Goal: Find specific page/section: Find specific page/section

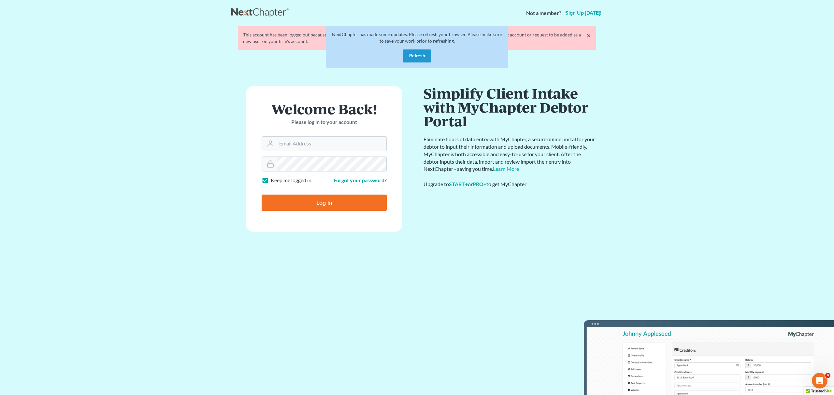
type input "[PERSON_NAME][EMAIL_ADDRESS][DOMAIN_NAME]"
click at [314, 203] on input "Log In" at bounding box center [323, 203] width 125 height 16
type input "Thinking..."
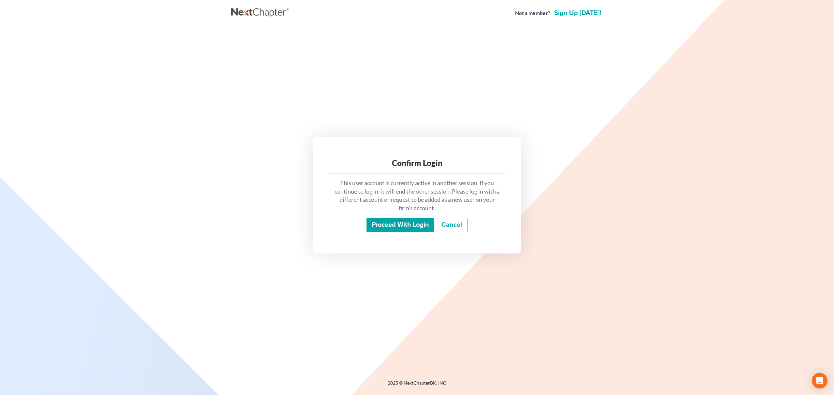
click at [392, 223] on input "Proceed with login" at bounding box center [400, 225] width 68 height 15
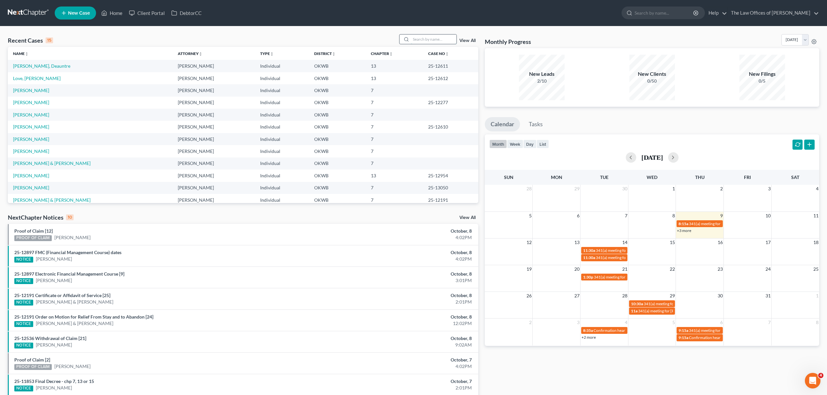
click at [445, 39] on input "search" at bounding box center [434, 39] width 46 height 9
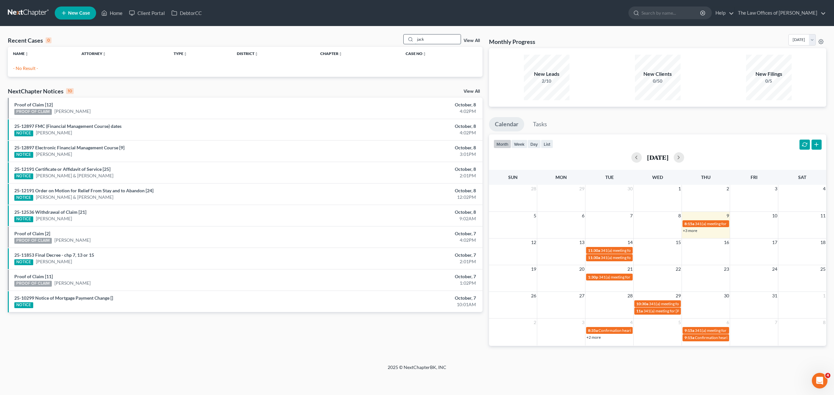
drag, startPoint x: 446, startPoint y: 40, endPoint x: 402, endPoint y: 33, distance: 44.0
click at [409, 38] on div "jack" at bounding box center [432, 39] width 58 height 10
type input "gulley"
